Goal: Task Accomplishment & Management: Manage account settings

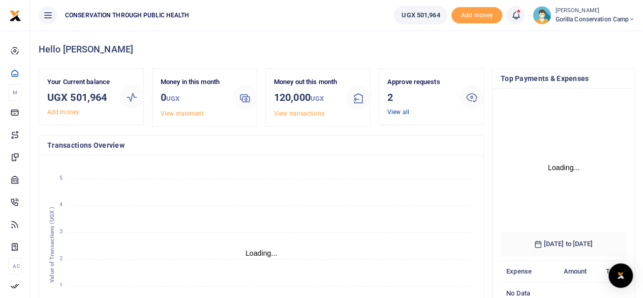
scroll to position [142, 118]
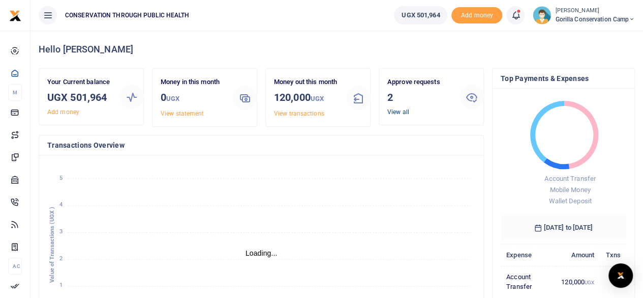
click at [398, 110] on link "View all" at bounding box center [399, 111] width 22 height 7
click at [400, 110] on link "View all" at bounding box center [399, 111] width 22 height 7
click at [395, 110] on link "View all" at bounding box center [399, 111] width 22 height 7
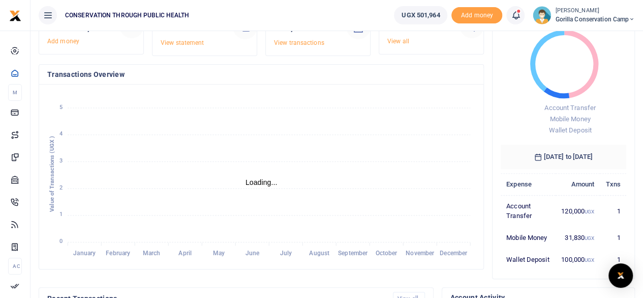
scroll to position [0, 0]
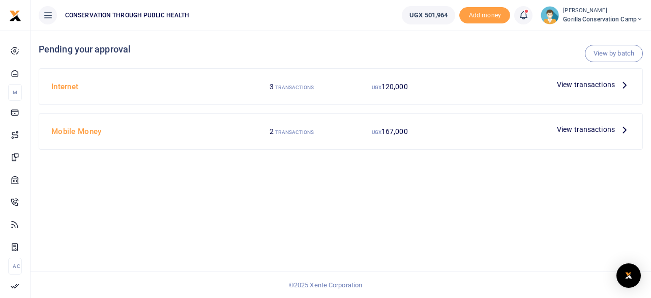
click at [623, 81] on icon at bounding box center [624, 84] width 11 height 11
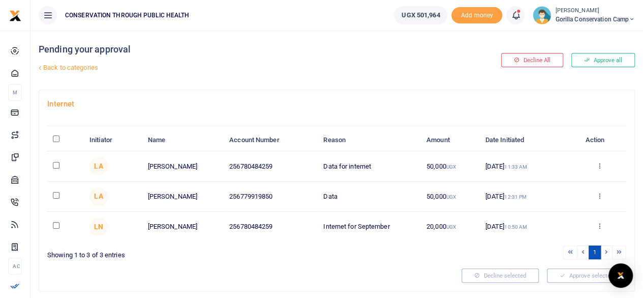
click at [55, 166] on input "checkbox" at bounding box center [56, 165] width 7 height 7
checkbox input "true"
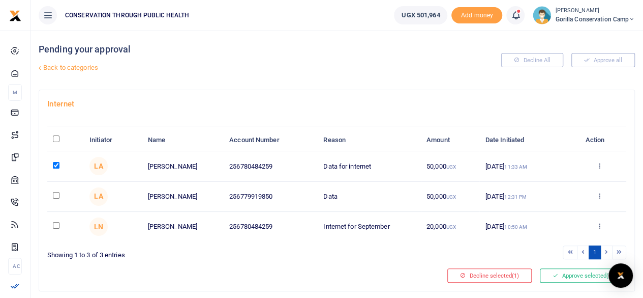
click at [56, 190] on td at bounding box center [65, 197] width 37 height 30
click at [52, 193] on td at bounding box center [65, 197] width 37 height 30
click at [55, 196] on input "checkbox" at bounding box center [56, 195] width 7 height 7
checkbox input "true"
click at [540, 270] on button "Approve selected (2)" at bounding box center [583, 275] width 86 height 14
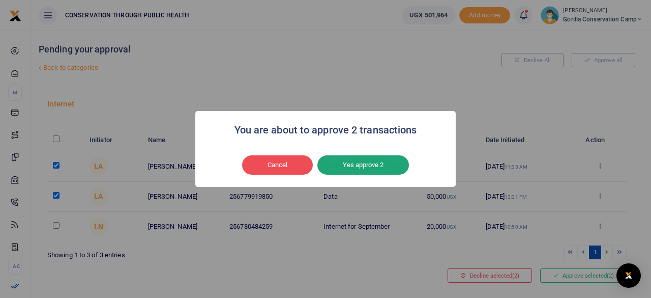
click at [388, 166] on button "Yes approve 2" at bounding box center [363, 164] width 92 height 19
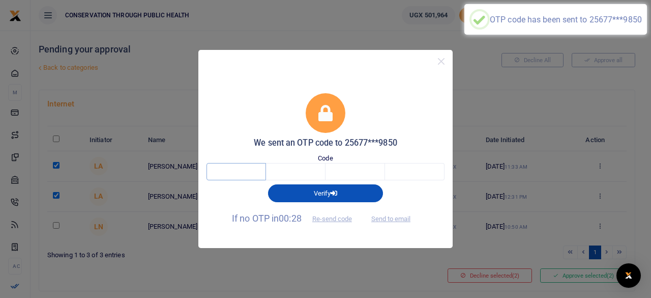
click at [251, 176] on input "text" at bounding box center [236, 171] width 60 height 17
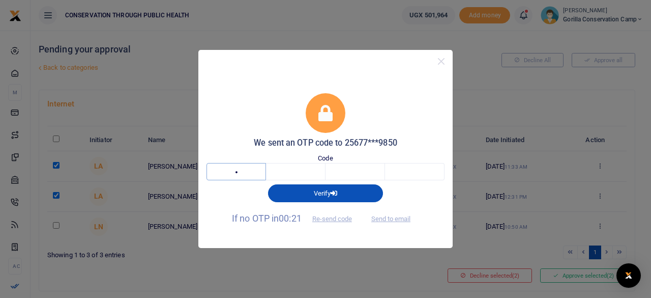
type input "6"
type input "2"
type input "3"
type input "5"
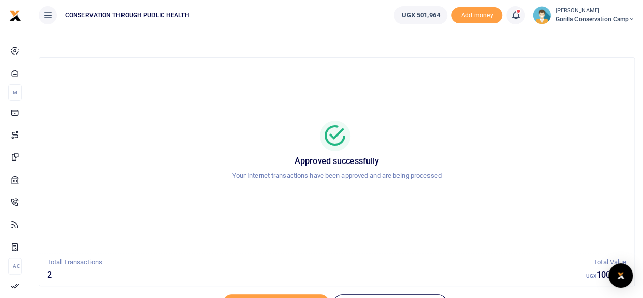
scroll to position [52, 0]
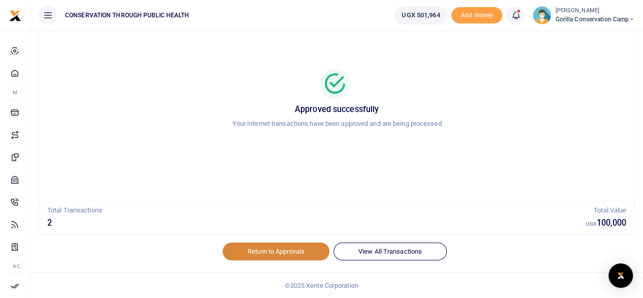
click at [283, 249] on link "Return to Approvals" at bounding box center [276, 250] width 107 height 17
click at [305, 251] on link "Return to Approvals" at bounding box center [276, 250] width 107 height 17
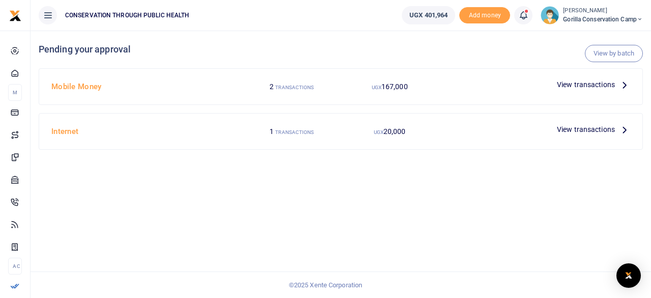
click at [619, 85] on icon at bounding box center [624, 84] width 11 height 11
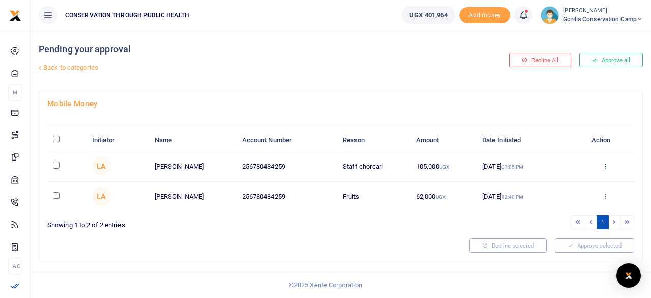
click at [603, 163] on icon at bounding box center [605, 165] width 7 height 7
click at [575, 177] on link "Approve" at bounding box center [568, 182] width 80 height 14
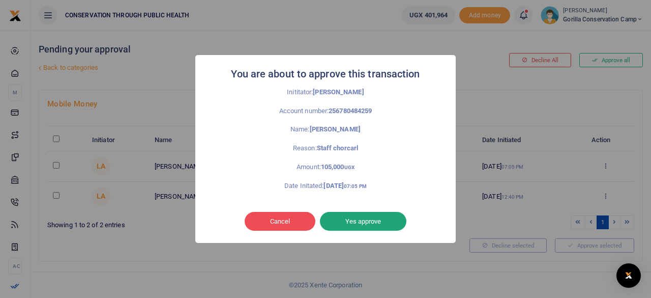
click at [375, 221] on button "Yes approve" at bounding box center [363, 221] width 86 height 19
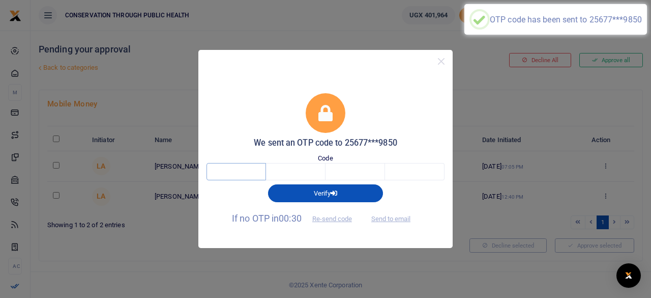
click at [244, 175] on input "text" at bounding box center [236, 171] width 60 height 17
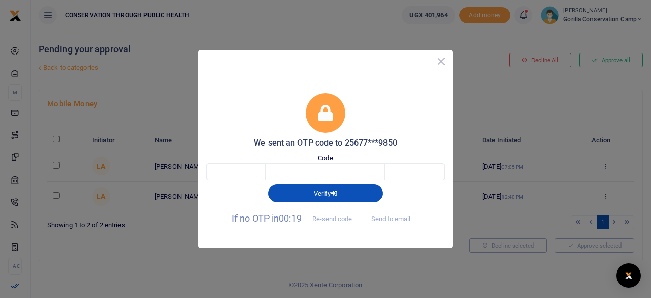
click at [439, 65] on button "Close" at bounding box center [441, 61] width 15 height 15
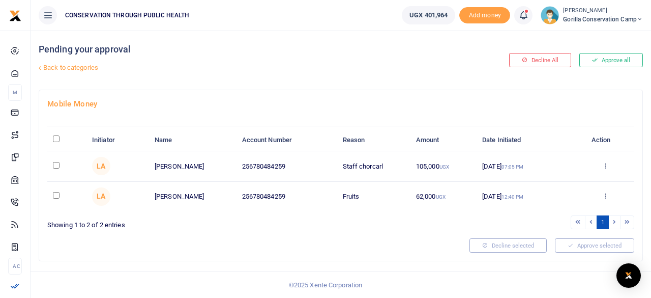
click at [56, 164] on input "checkbox" at bounding box center [56, 165] width 7 height 7
checkbox input "true"
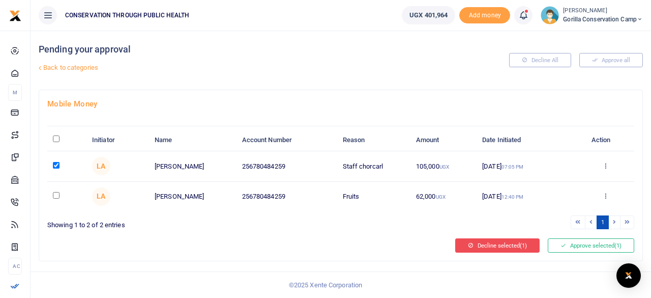
click at [468, 242] on icon at bounding box center [471, 245] width 6 height 7
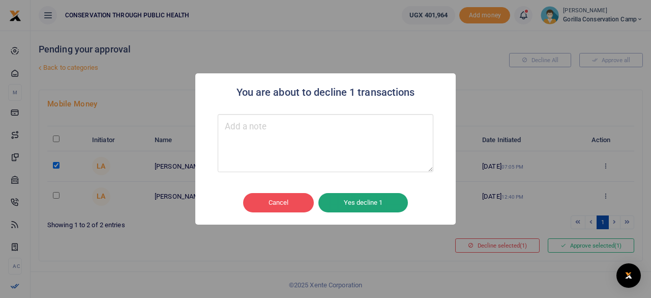
click at [357, 208] on button "Yes decline 1" at bounding box center [363, 202] width 90 height 19
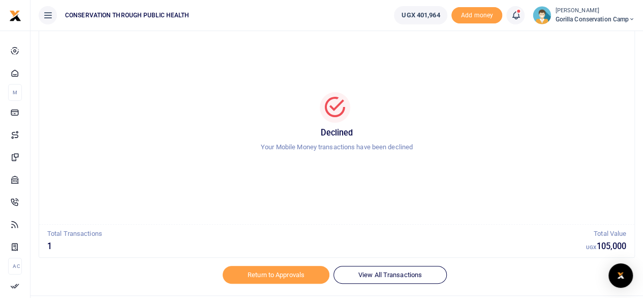
scroll to position [52, 0]
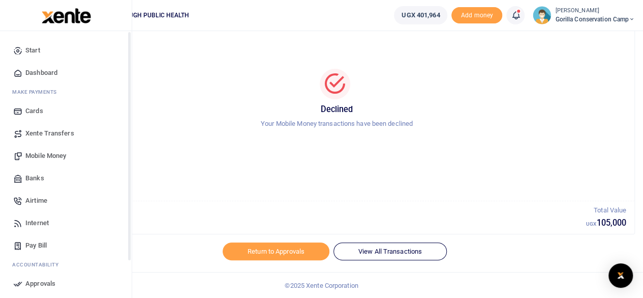
click at [21, 75] on icon at bounding box center [17, 72] width 9 height 9
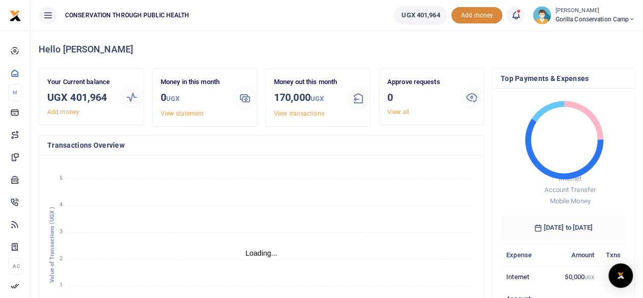
click at [470, 19] on span "Add money" at bounding box center [477, 15] width 51 height 17
